Goal: Information Seeking & Learning: Learn about a topic

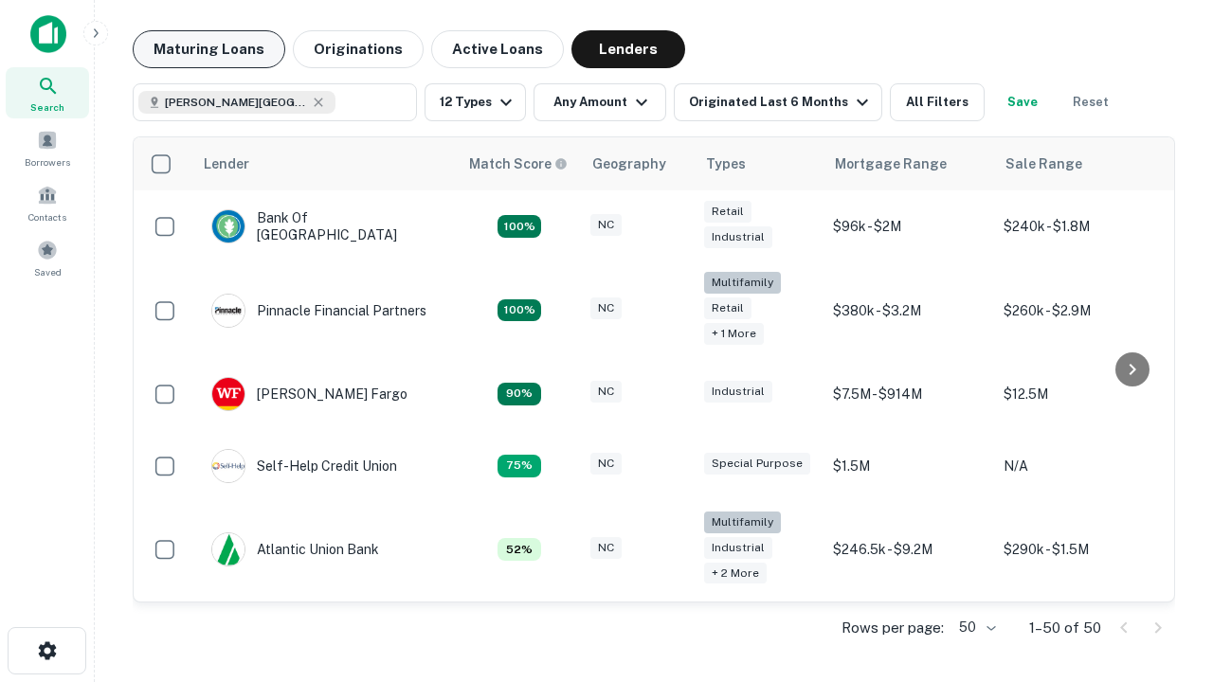
click at [208, 49] on button "Maturing Loans" at bounding box center [209, 49] width 153 height 38
